Goal: Information Seeking & Learning: Find specific fact

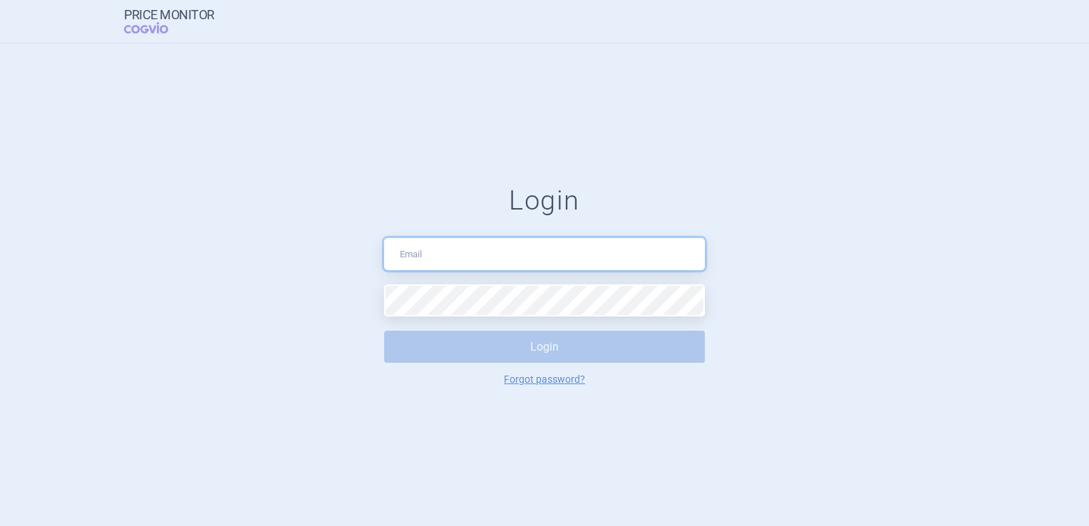
type input "[EMAIL_ADDRESS][DOMAIN_NAME]"
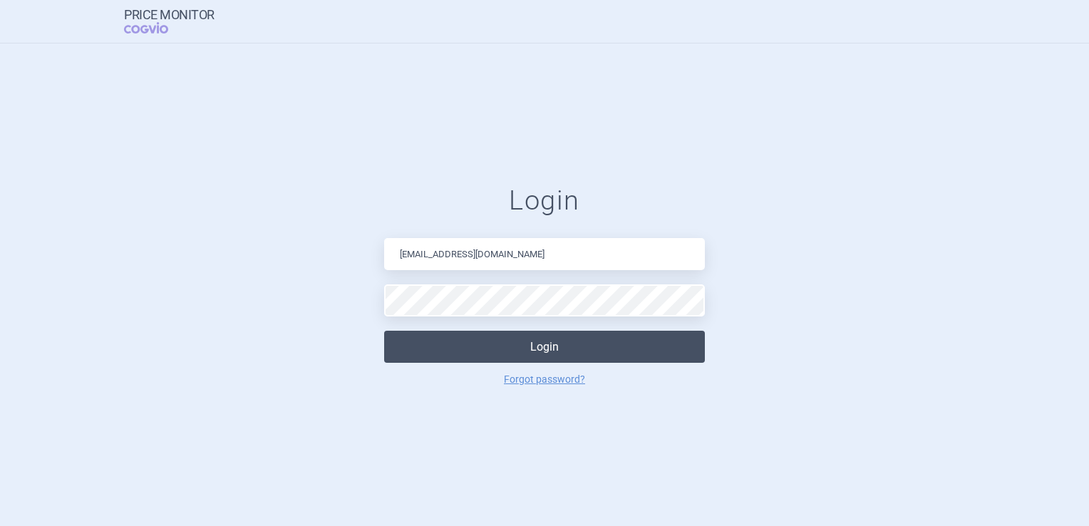
click at [547, 349] on button "Login" at bounding box center [544, 347] width 321 height 32
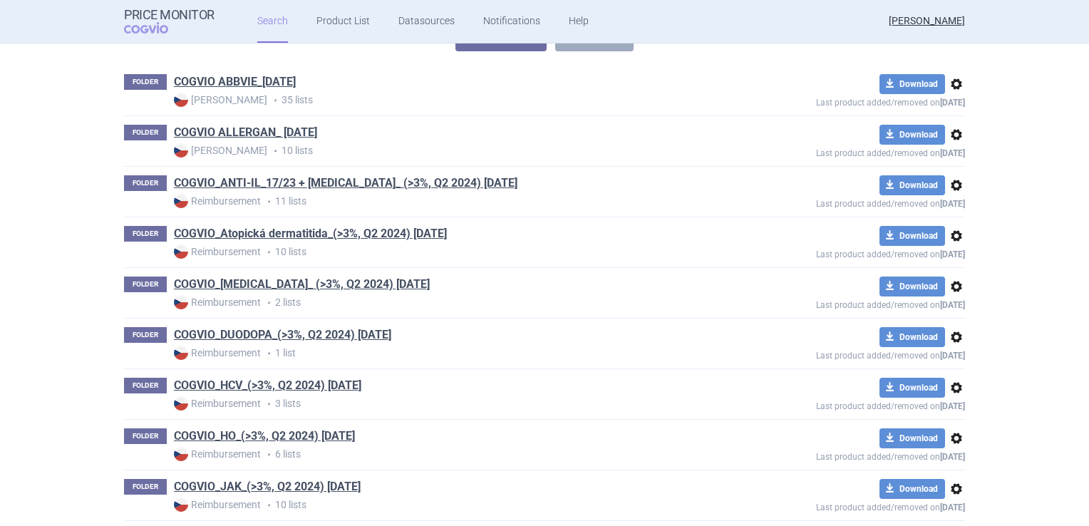
scroll to position [214, 0]
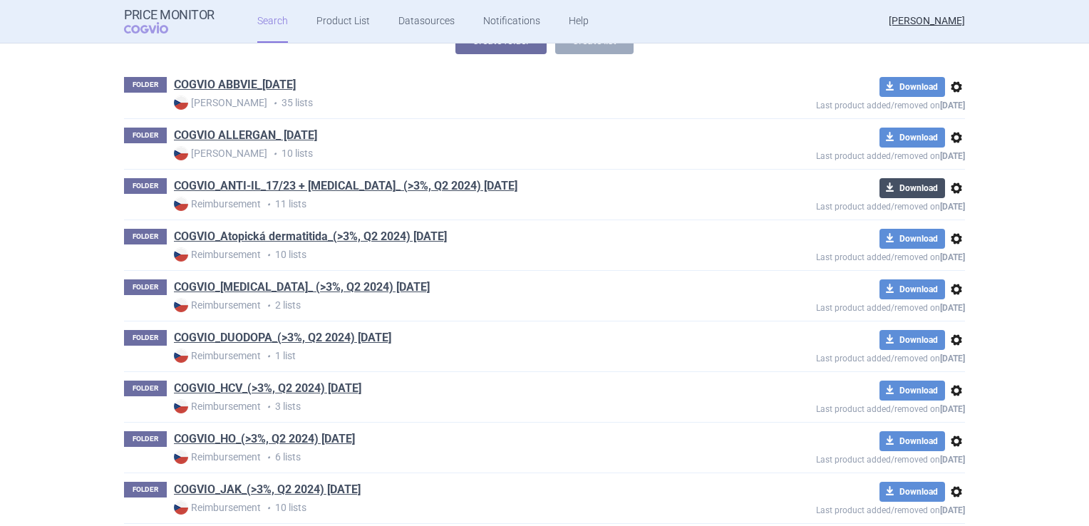
click at [910, 185] on button "download Download" at bounding box center [913, 188] width 66 height 20
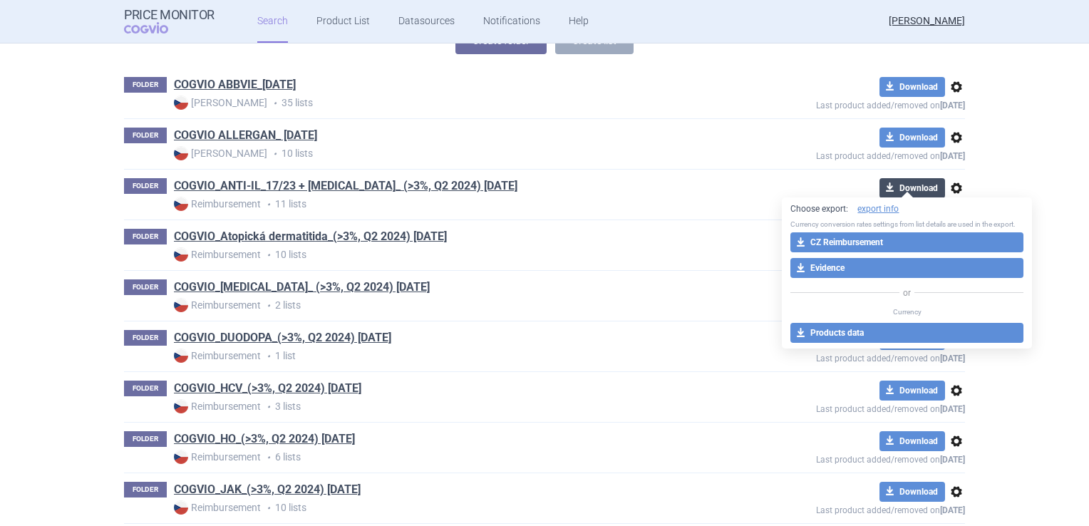
select select "EUR"
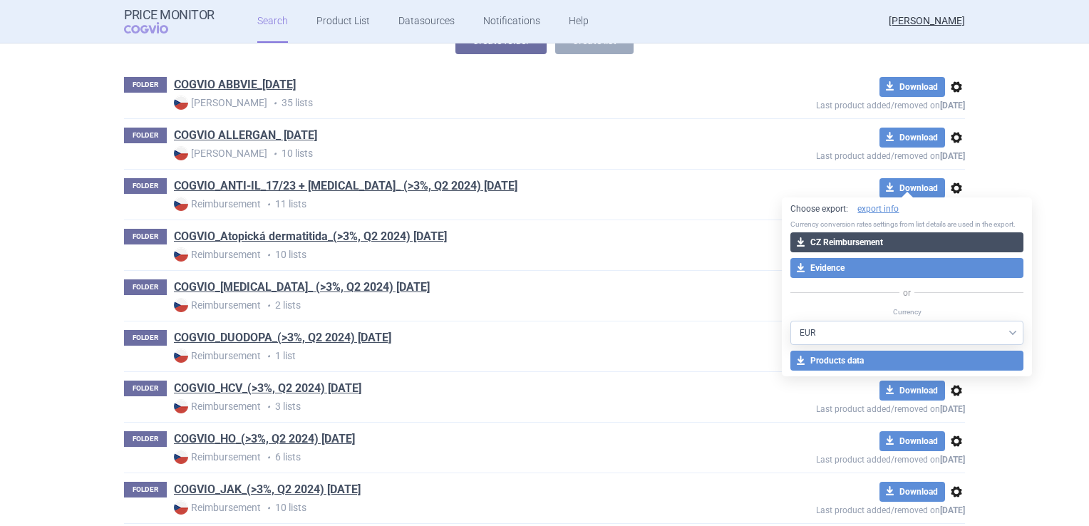
click at [871, 238] on button "download CZ Reimbursement" at bounding box center [907, 242] width 233 height 20
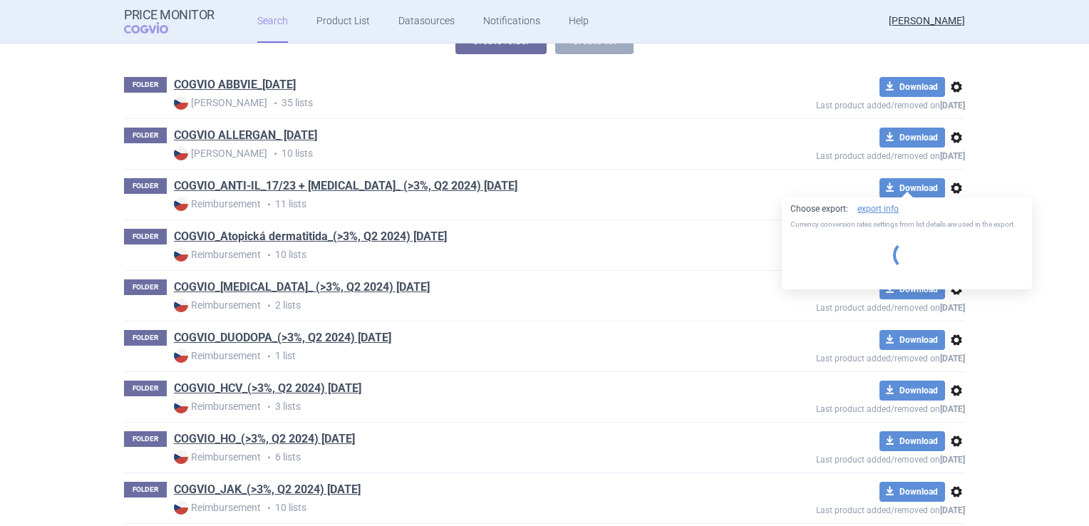
select select "EUR"
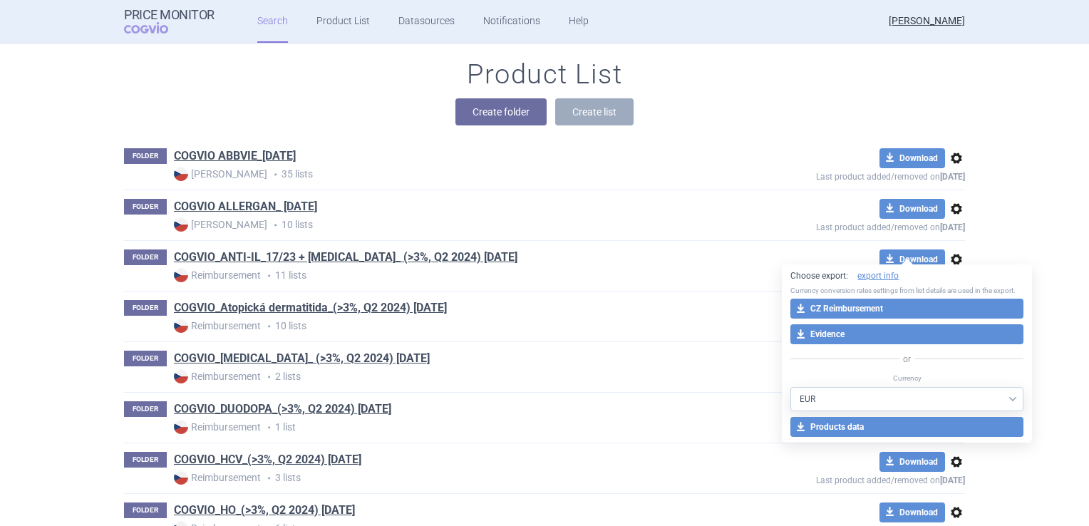
scroll to position [285, 0]
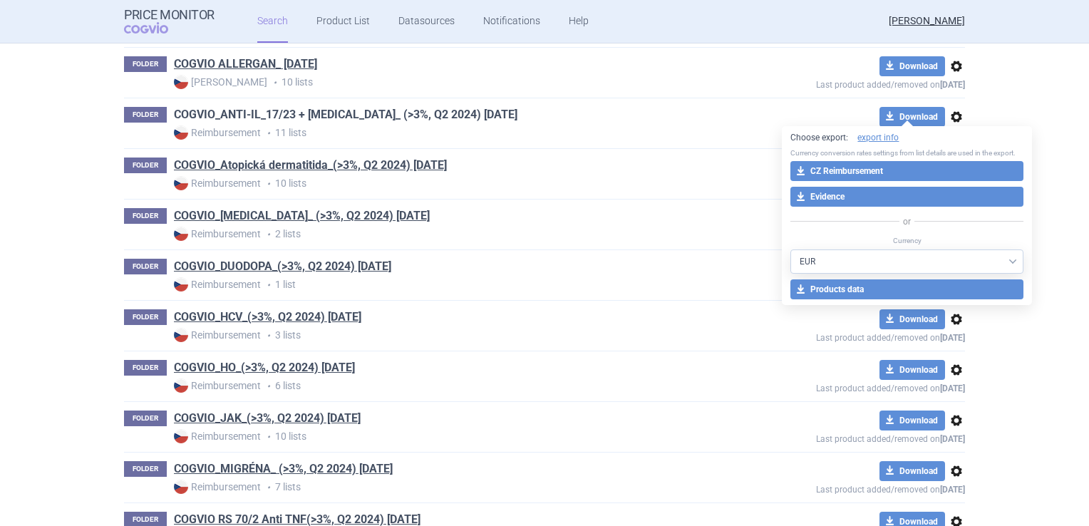
click at [265, 113] on link "COGVIO_ANTI-IL_17/23 + [MEDICAL_DATA]_ (>3%, Q2 2024) [DATE]" at bounding box center [346, 115] width 344 height 16
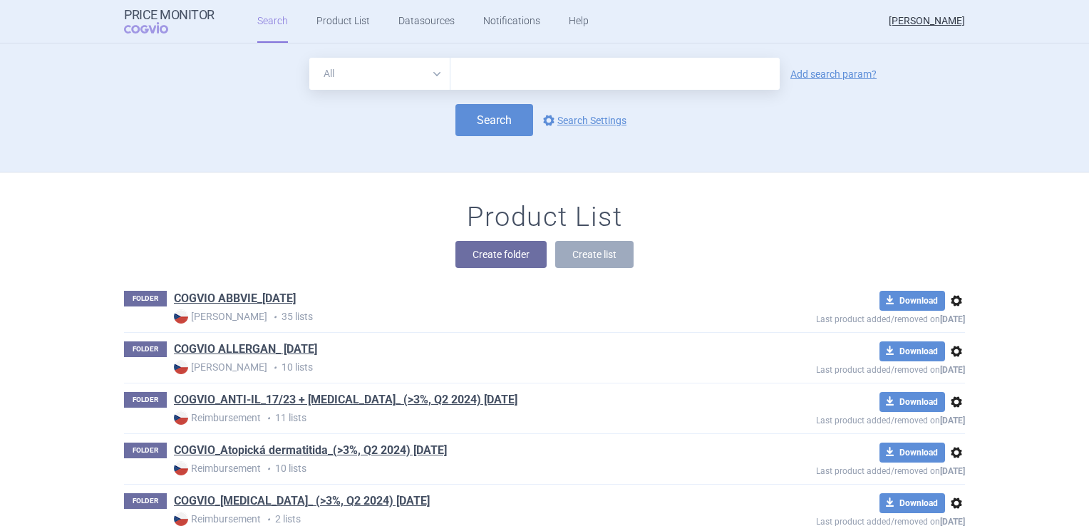
click at [477, 77] on input "text" at bounding box center [615, 74] width 329 height 32
type input "[MEDICAL_DATA] 150mg"
click at [483, 120] on button "Search" at bounding box center [495, 120] width 78 height 32
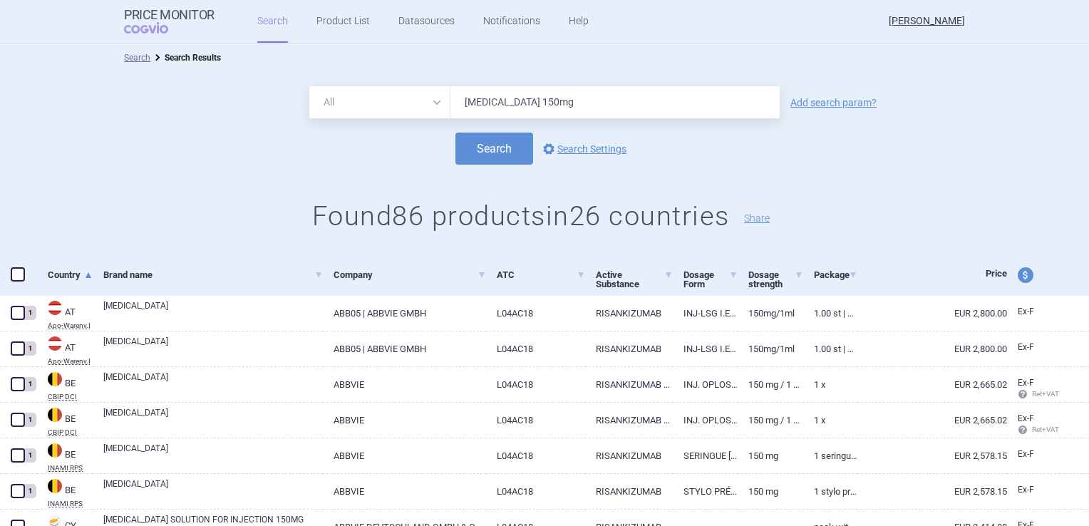
click at [1018, 277] on span "price and currency" at bounding box center [1026, 275] width 16 height 16
select select "ex-factory"
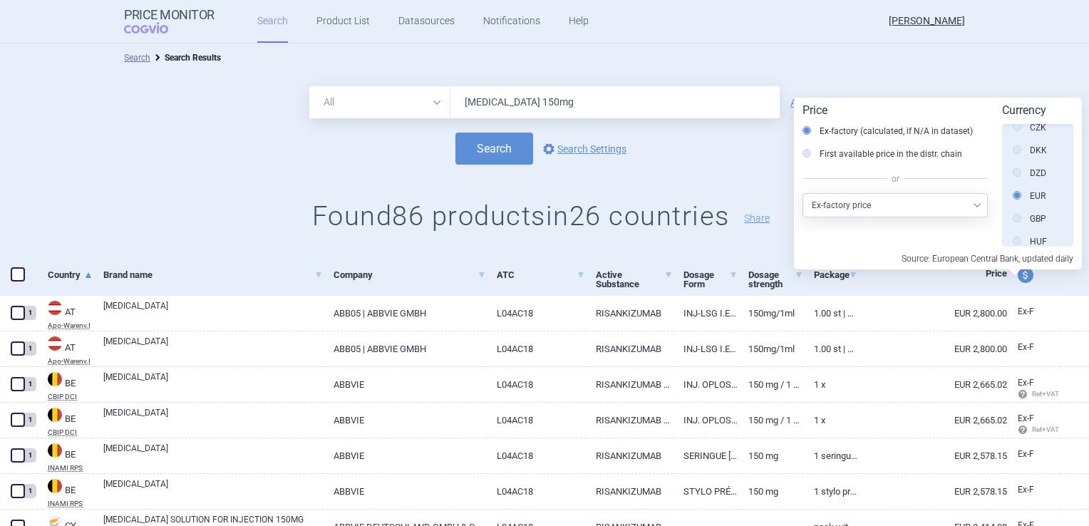
scroll to position [215, 0]
click at [1019, 176] on icon at bounding box center [1017, 175] width 9 height 9
click at [1019, 176] on input "CZK" at bounding box center [1021, 177] width 14 height 14
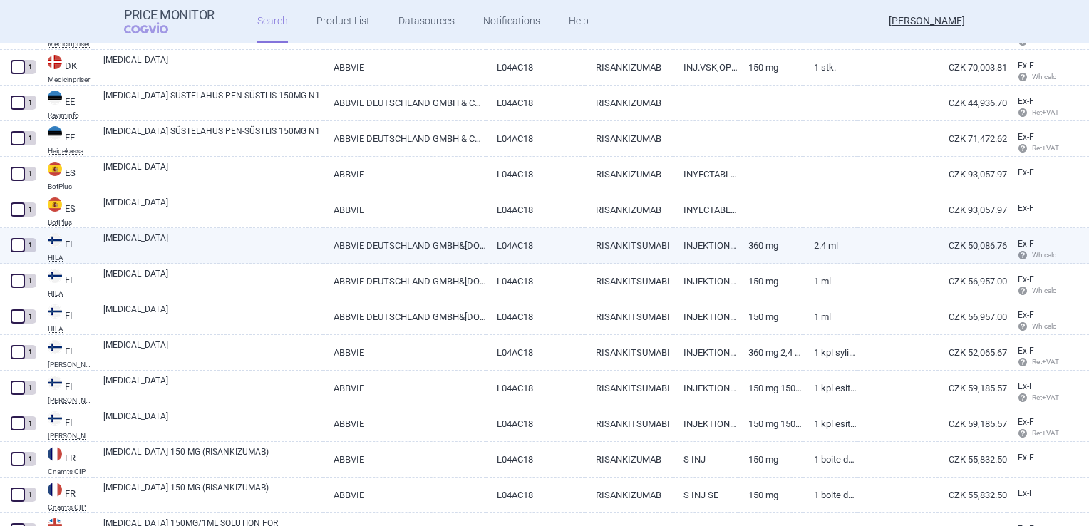
scroll to position [1367, 0]
